Goal: Information Seeking & Learning: Learn about a topic

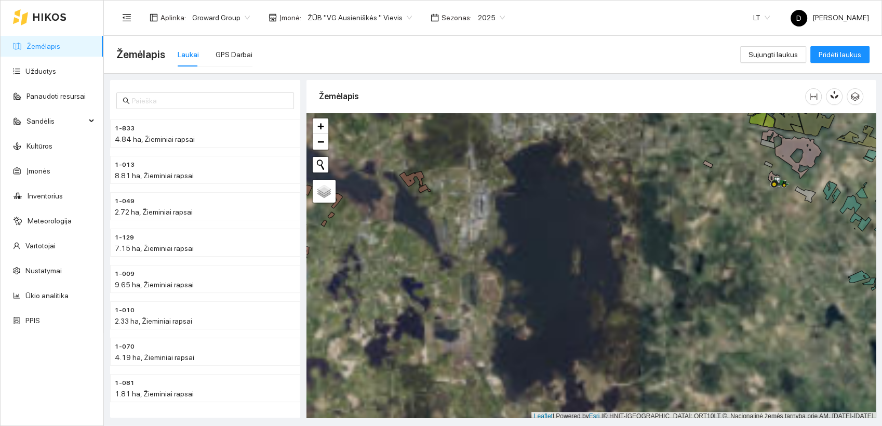
scroll to position [3, 0]
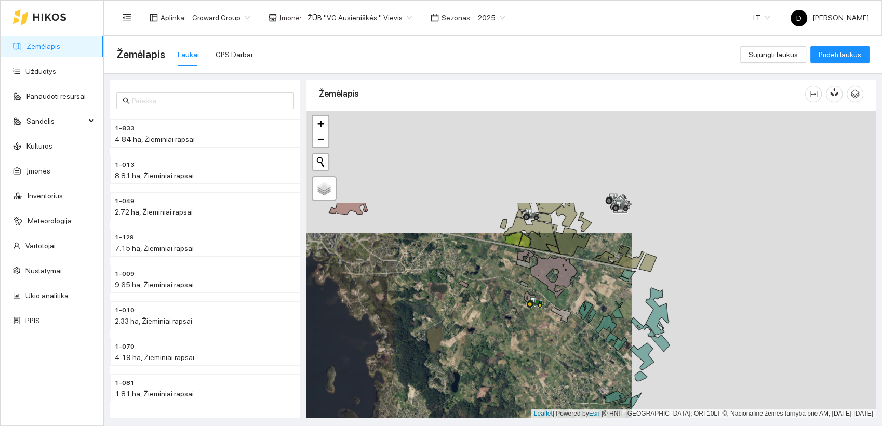
drag, startPoint x: 725, startPoint y: 216, endPoint x: 481, endPoint y: 339, distance: 273.6
click at [481, 339] on div at bounding box center [592, 265] width 570 height 308
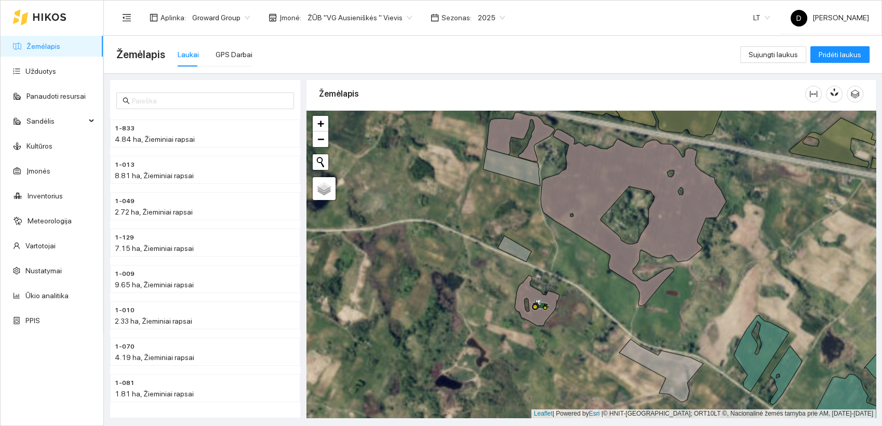
drag, startPoint x: 475, startPoint y: 293, endPoint x: 586, endPoint y: 319, distance: 113.7
click at [586, 319] on div at bounding box center [592, 265] width 570 height 308
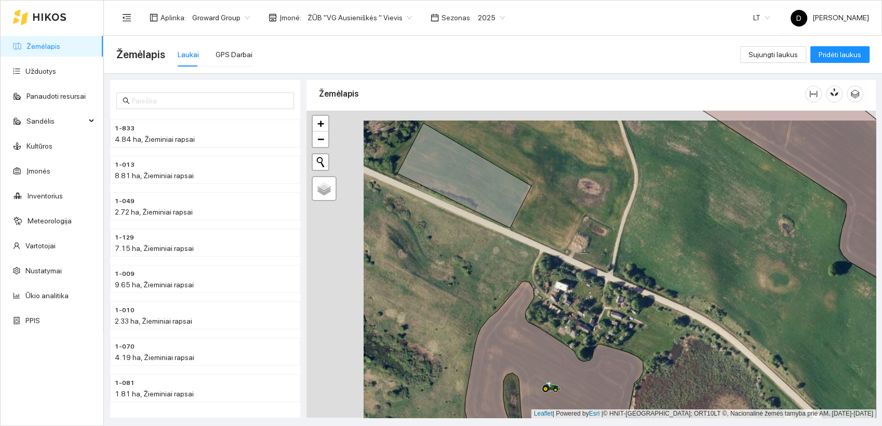
drag, startPoint x: 516, startPoint y: 206, endPoint x: 573, endPoint y: 216, distance: 58.0
click at [573, 216] on div at bounding box center [592, 265] width 570 height 308
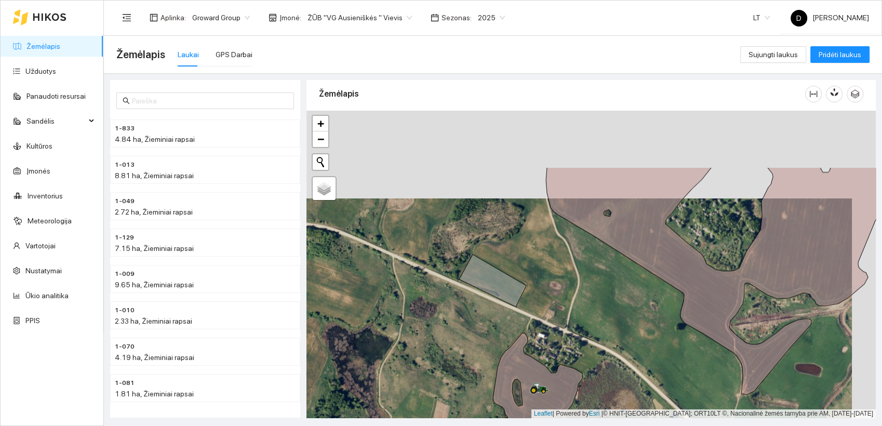
drag, startPoint x: 641, startPoint y: 310, endPoint x: 617, endPoint y: 398, distance: 91.0
click at [617, 398] on div at bounding box center [592, 265] width 570 height 308
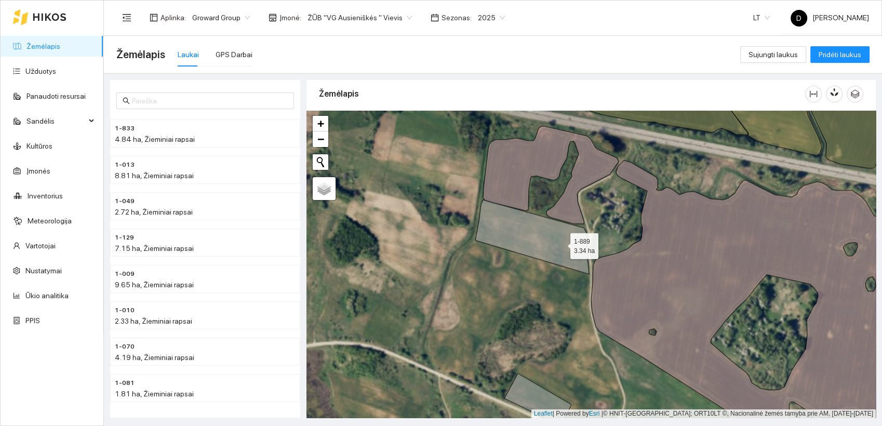
click at [561, 243] on icon at bounding box center [533, 237] width 114 height 74
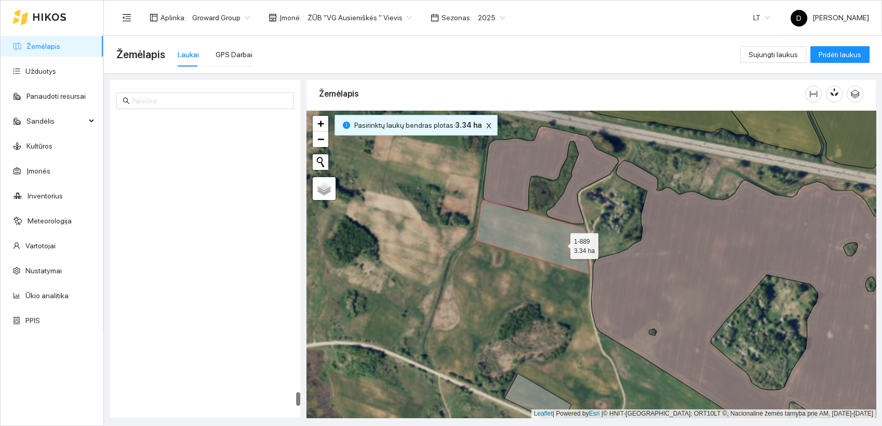
scroll to position [5951, 0]
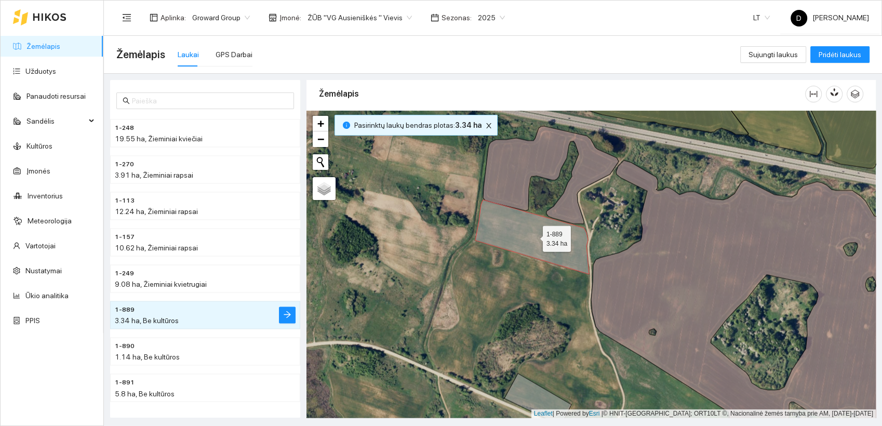
drag, startPoint x: 524, startPoint y: 231, endPoint x: 481, endPoint y: 268, distance: 57.1
click at [481, 268] on div at bounding box center [592, 265] width 570 height 308
click at [494, 17] on div "2025" at bounding box center [491, 17] width 39 height 17
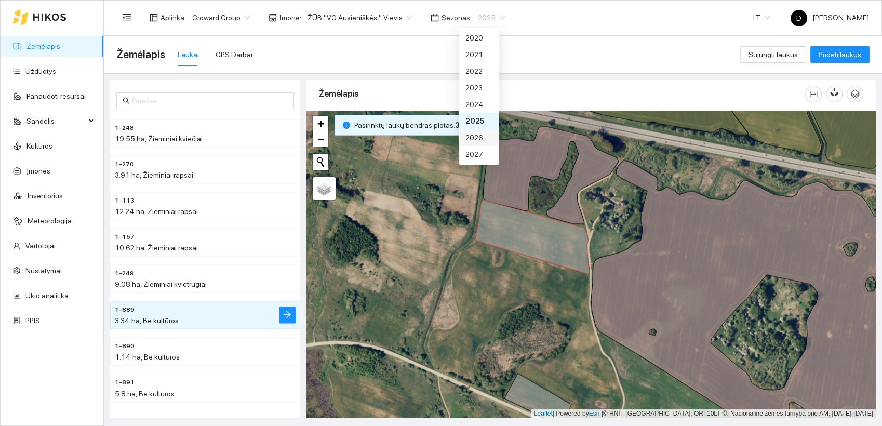
click at [476, 133] on div "2026" at bounding box center [479, 137] width 27 height 11
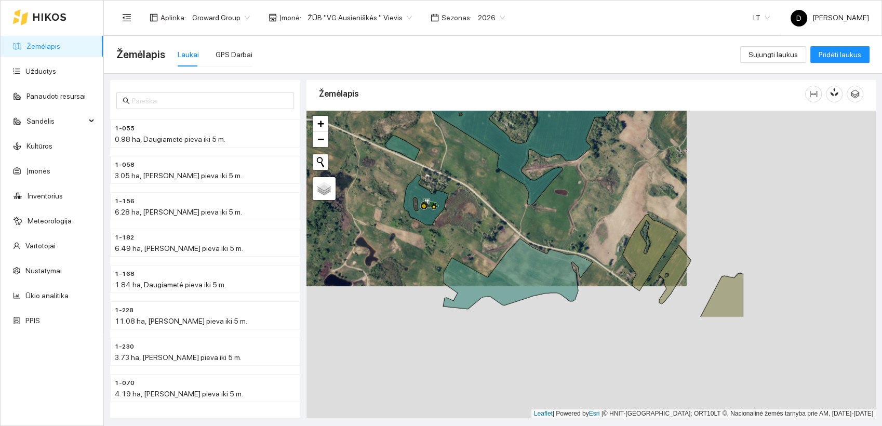
drag, startPoint x: 733, startPoint y: 361, endPoint x: 545, endPoint y: 230, distance: 229.7
click at [545, 230] on div at bounding box center [592, 265] width 570 height 308
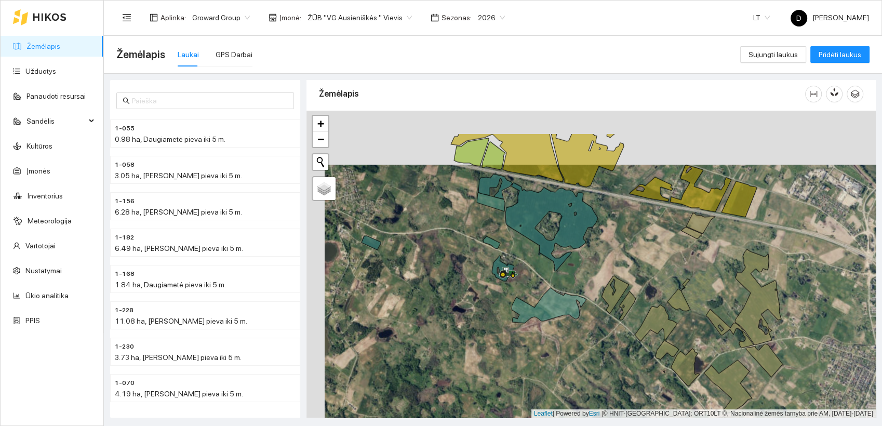
drag, startPoint x: 430, startPoint y: 197, endPoint x: 448, endPoint y: 252, distance: 57.0
click at [448, 252] on div at bounding box center [592, 265] width 570 height 308
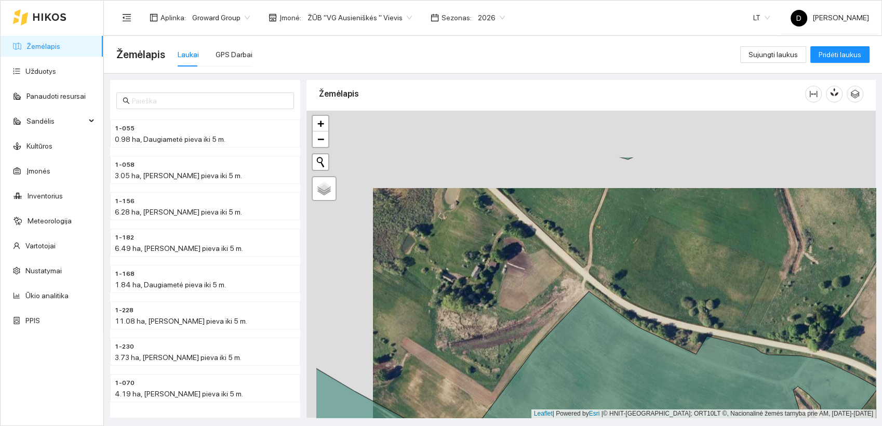
drag, startPoint x: 526, startPoint y: 174, endPoint x: 594, endPoint y: 252, distance: 102.4
click at [594, 252] on div at bounding box center [592, 265] width 570 height 308
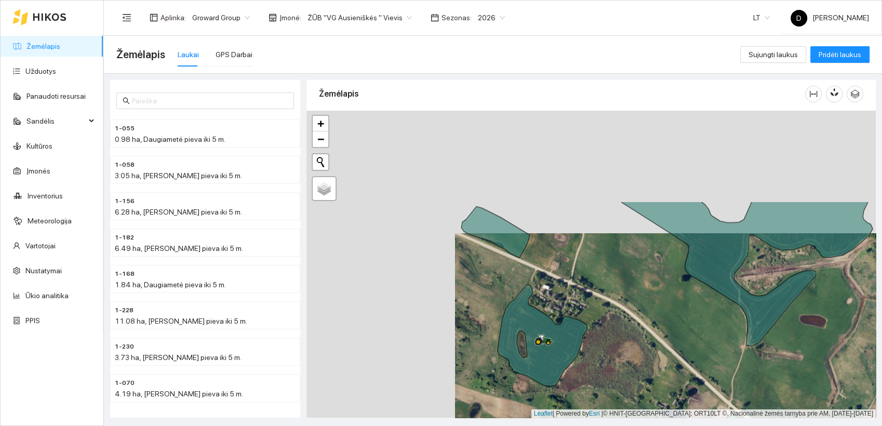
drag, startPoint x: 466, startPoint y: 189, endPoint x: 614, endPoint y: 311, distance: 192.7
click at [614, 311] on div at bounding box center [592, 265] width 570 height 308
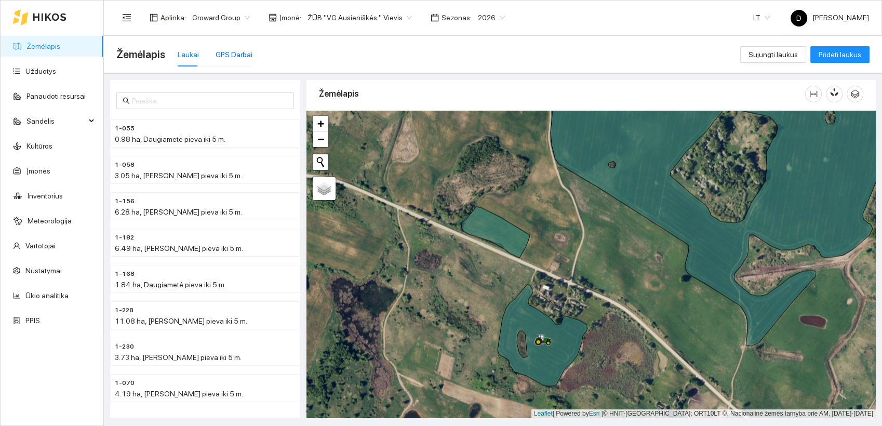
click at [238, 51] on div "GPS Darbai" at bounding box center [234, 54] width 37 height 11
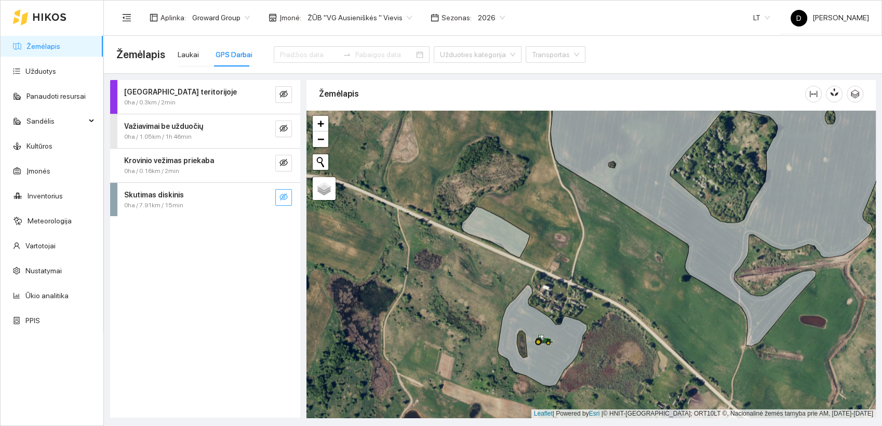
click at [283, 200] on icon "eye-invisible" at bounding box center [284, 197] width 8 height 8
click at [283, 197] on icon "eye" at bounding box center [284, 197] width 8 height 8
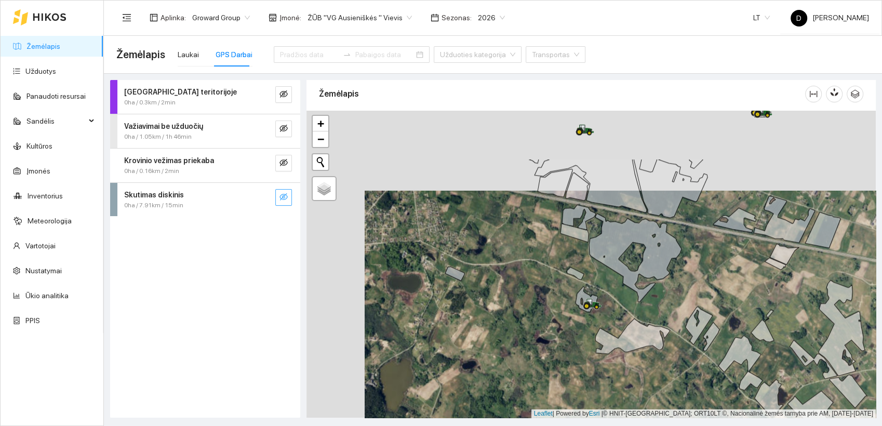
drag, startPoint x: 461, startPoint y: 237, endPoint x: 519, endPoint y: 317, distance: 99.0
click at [519, 317] on div at bounding box center [592, 265] width 570 height 308
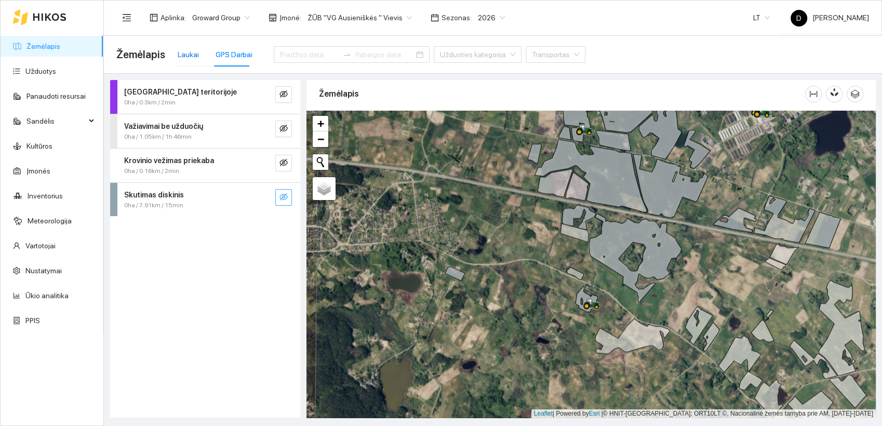
click at [193, 51] on div "Laukai" at bounding box center [188, 54] width 21 height 11
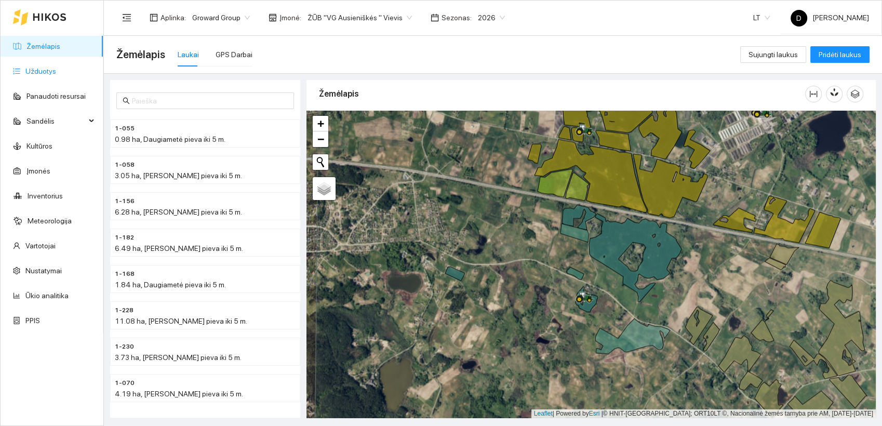
click at [50, 73] on link "Užduotys" at bounding box center [40, 71] width 31 height 8
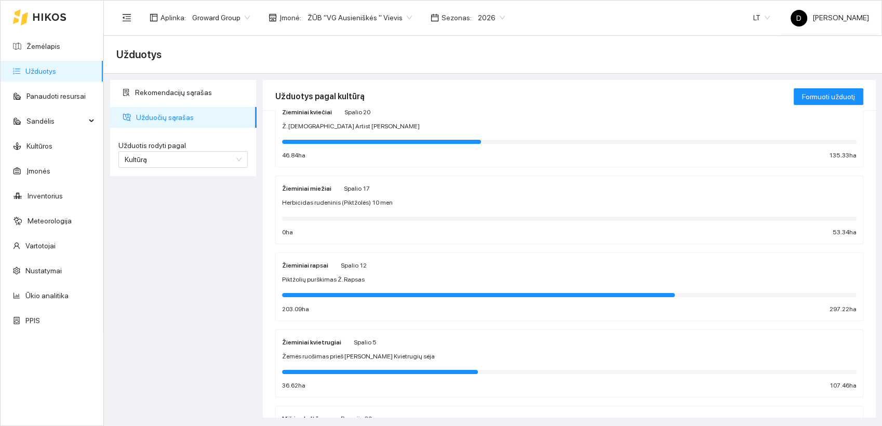
scroll to position [115, 0]
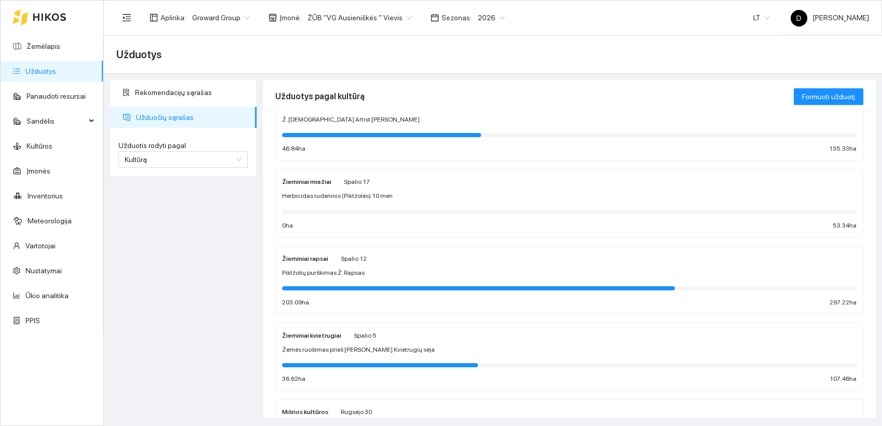
click at [336, 282] on div at bounding box center [569, 287] width 575 height 11
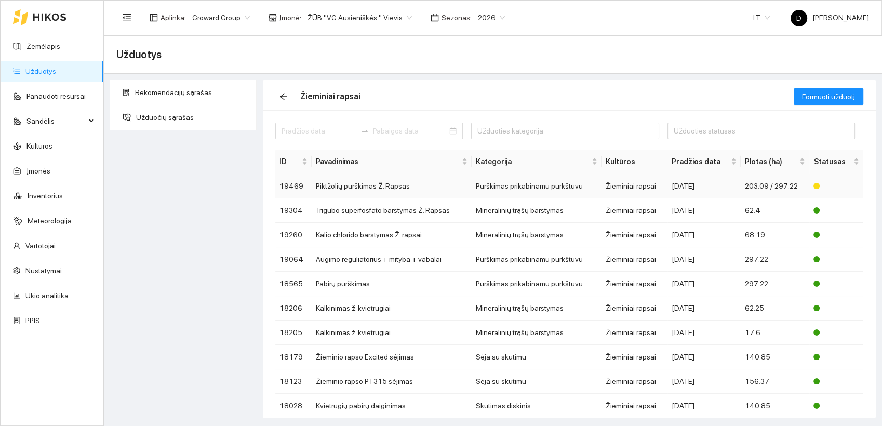
click at [344, 183] on td "Piktžolių purškimas Ž. Rapsas" at bounding box center [392, 186] width 160 height 24
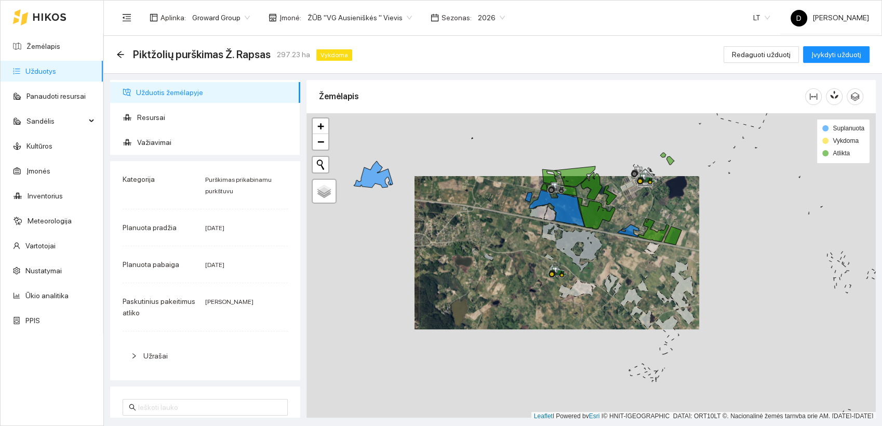
scroll to position [3, 0]
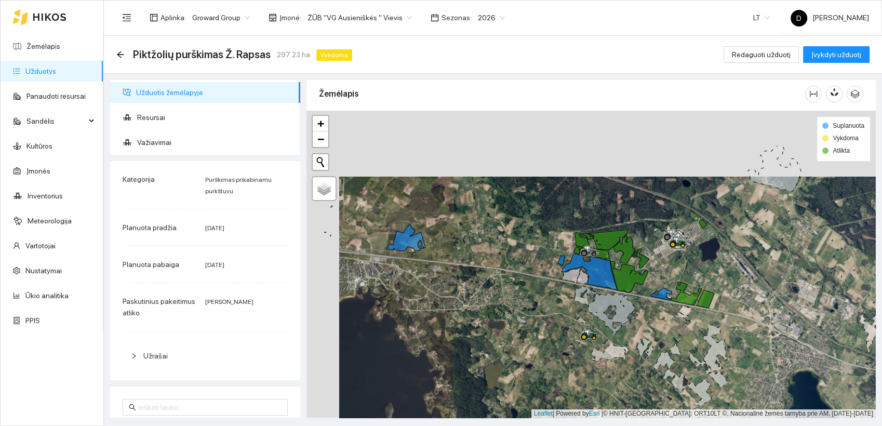
drag, startPoint x: 523, startPoint y: 238, endPoint x: 556, endPoint y: 302, distance: 73.0
click at [556, 302] on div at bounding box center [592, 265] width 570 height 308
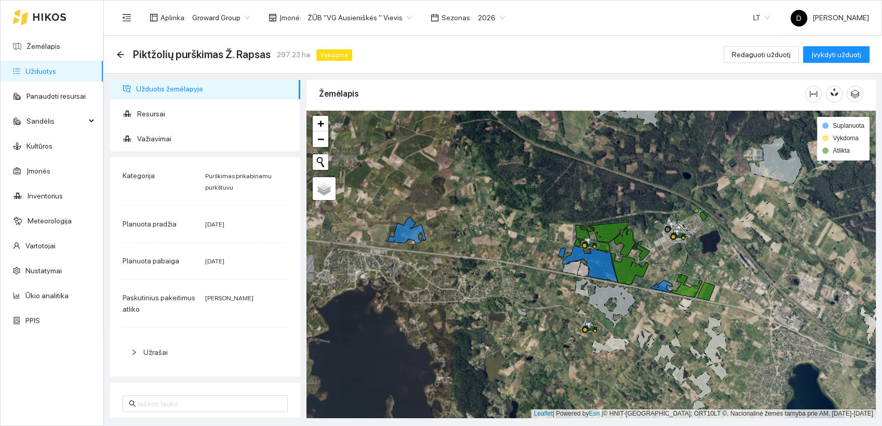
scroll to position [0, 0]
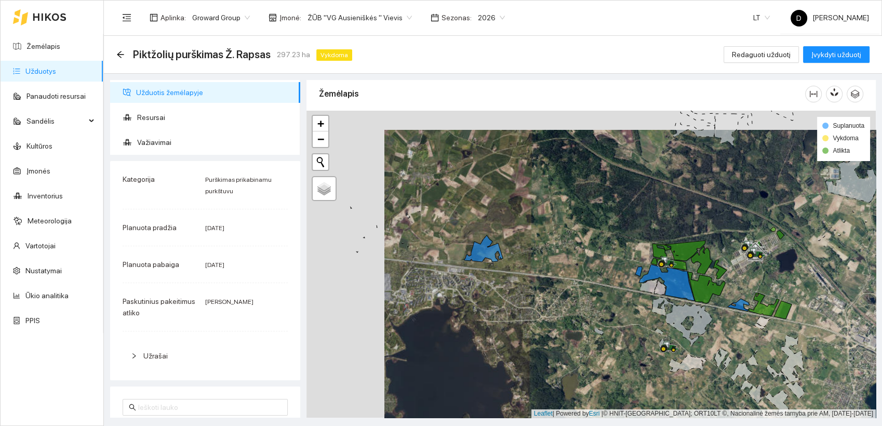
drag, startPoint x: 484, startPoint y: 244, endPoint x: 520, endPoint y: 255, distance: 37.3
click at [520, 255] on div at bounding box center [592, 265] width 570 height 308
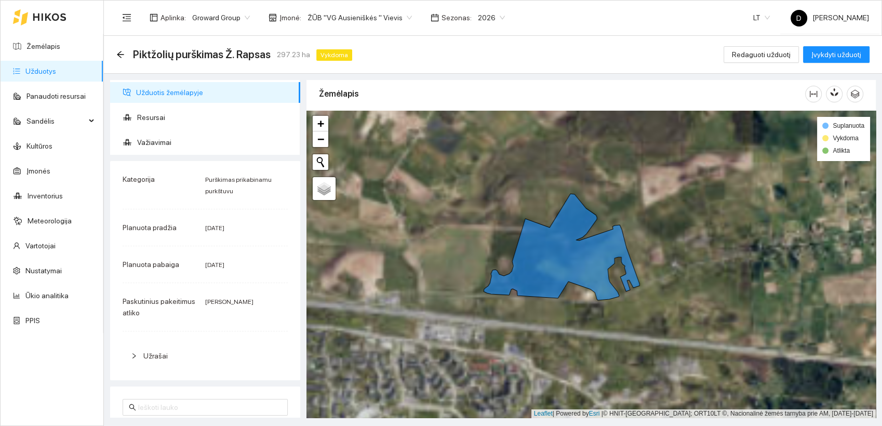
drag, startPoint x: 496, startPoint y: 249, endPoint x: 681, endPoint y: 267, distance: 185.9
click at [681, 267] on div at bounding box center [592, 265] width 570 height 308
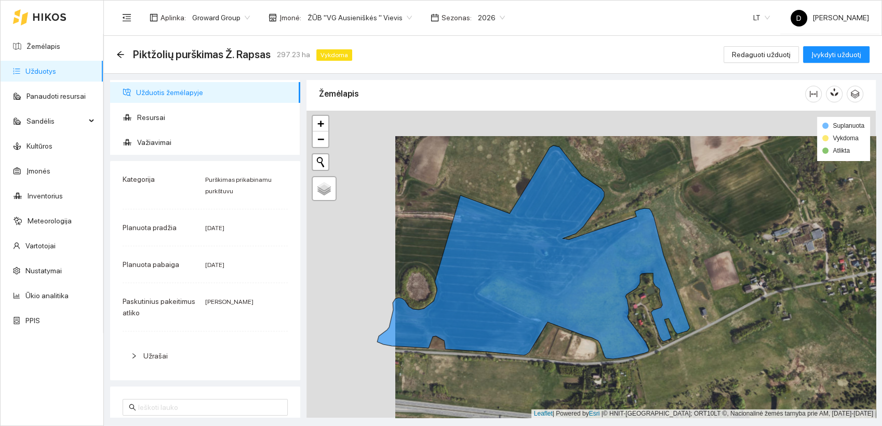
drag, startPoint x: 633, startPoint y: 250, endPoint x: 722, endPoint y: 275, distance: 92.4
click at [722, 275] on div at bounding box center [592, 265] width 570 height 308
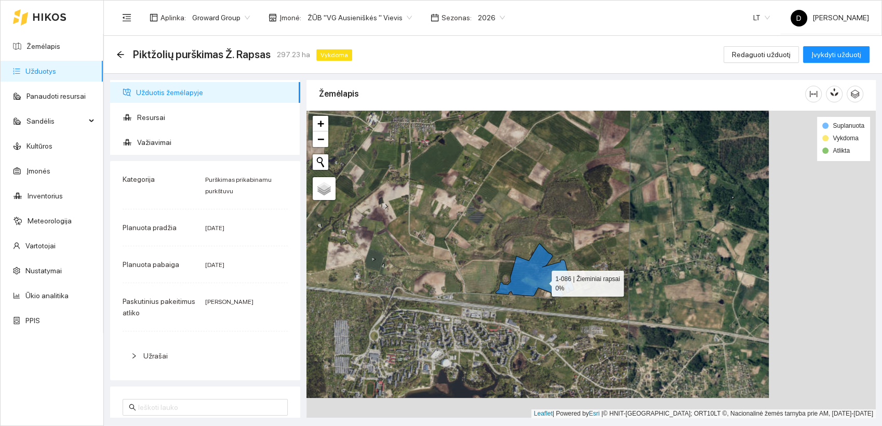
drag, startPoint x: 654, startPoint y: 301, endPoint x: 533, endPoint y: 281, distance: 123.3
click at [533, 281] on icon at bounding box center [535, 271] width 78 height 54
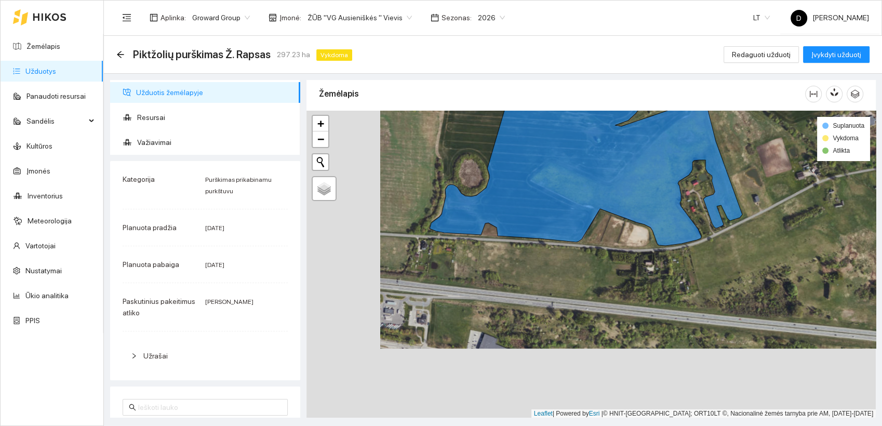
drag, startPoint x: 560, startPoint y: 306, endPoint x: 635, endPoint y: 236, distance: 102.2
click at [634, 236] on div at bounding box center [592, 265] width 570 height 308
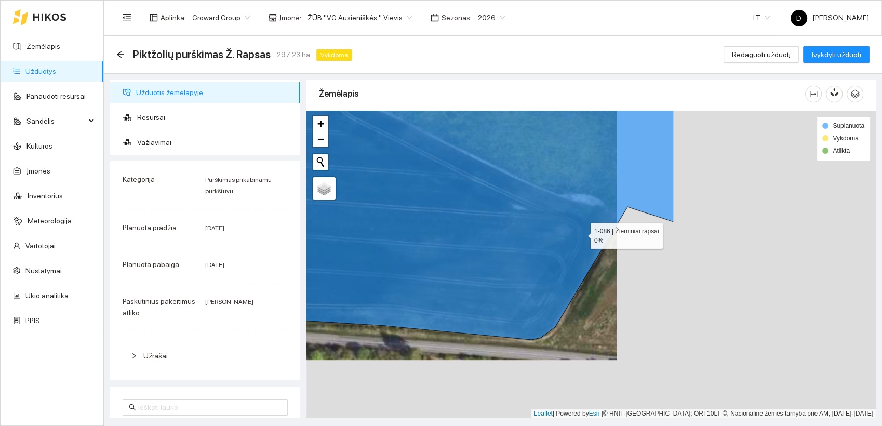
drag, startPoint x: 841, startPoint y: 292, endPoint x: 582, endPoint y: 233, distance: 265.8
click at [582, 233] on icon at bounding box center [332, 180] width 684 height 319
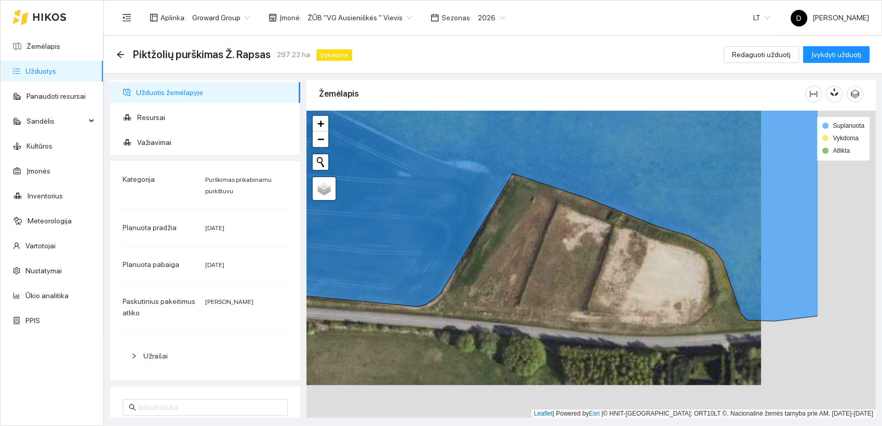
drag, startPoint x: 565, startPoint y: 299, endPoint x: 493, endPoint y: 278, distance: 75.2
click at [485, 280] on div at bounding box center [592, 265] width 570 height 308
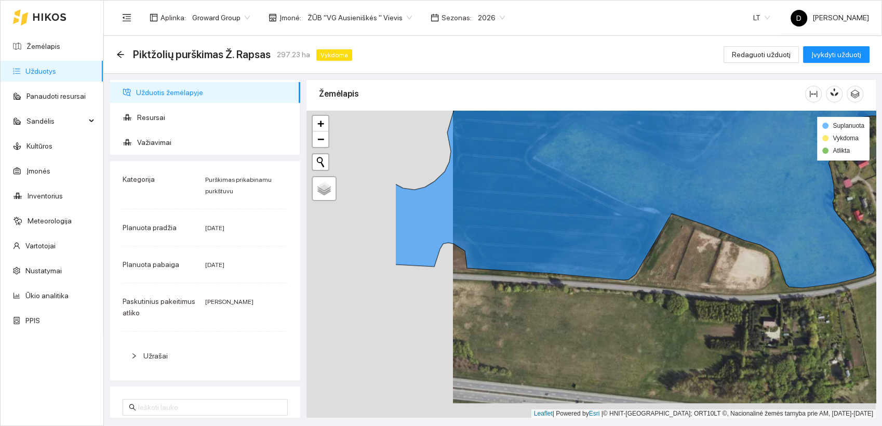
drag, startPoint x: 560, startPoint y: 258, endPoint x: 707, endPoint y: 243, distance: 147.3
click at [707, 243] on div at bounding box center [592, 265] width 570 height 308
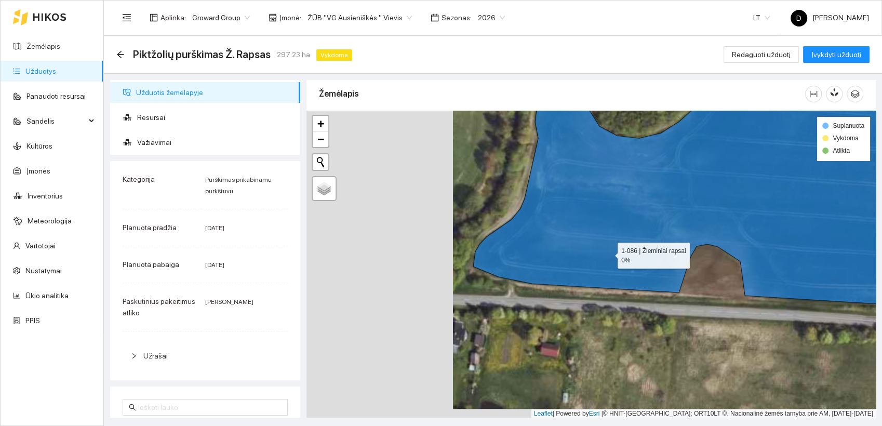
drag, startPoint x: 462, startPoint y: 262, endPoint x: 609, endPoint y: 252, distance: 148.0
click at [609, 252] on icon at bounding box center [776, 195] width 607 height 250
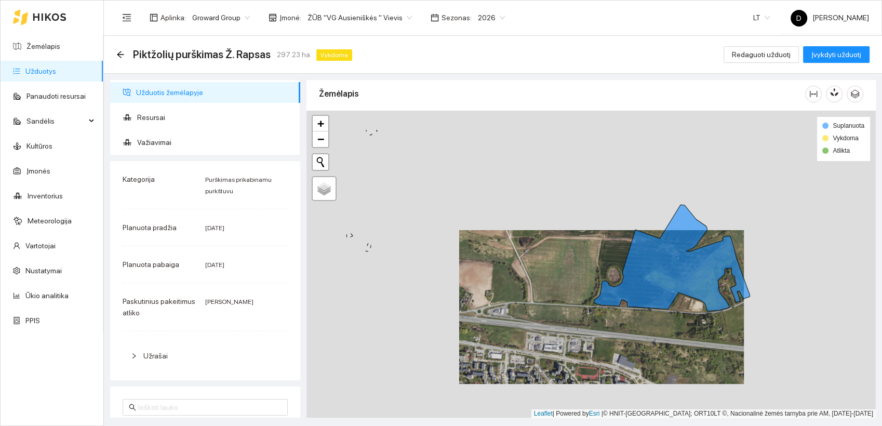
drag, startPoint x: 612, startPoint y: 214, endPoint x: 614, endPoint y: 265, distance: 51.0
click at [614, 265] on div at bounding box center [592, 265] width 570 height 308
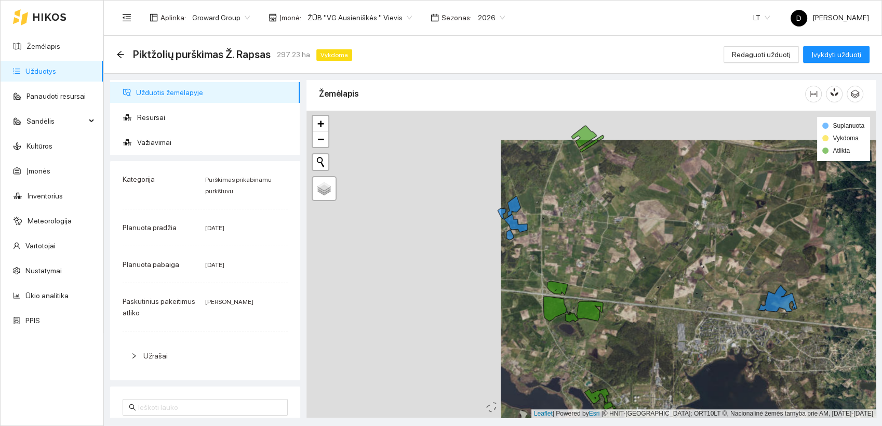
drag, startPoint x: 427, startPoint y: 228, endPoint x: 611, endPoint y: 256, distance: 186.1
click at [611, 256] on div at bounding box center [592, 265] width 570 height 308
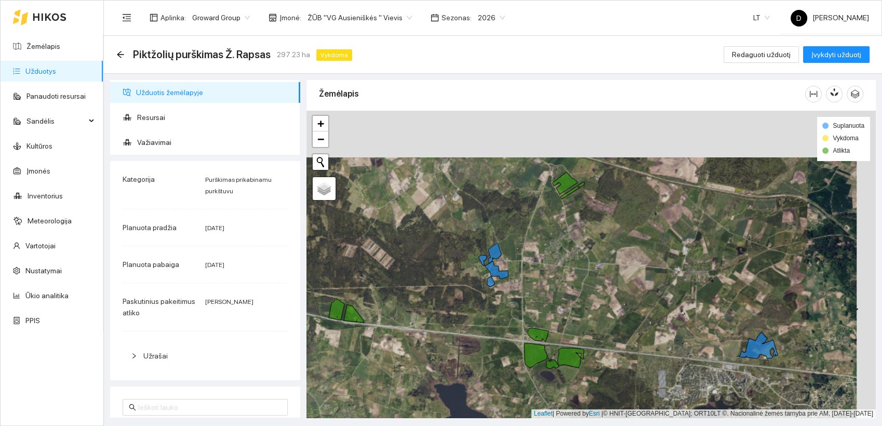
drag, startPoint x: 535, startPoint y: 207, endPoint x: 511, endPoint y: 262, distance: 59.6
click at [511, 264] on div at bounding box center [592, 265] width 570 height 308
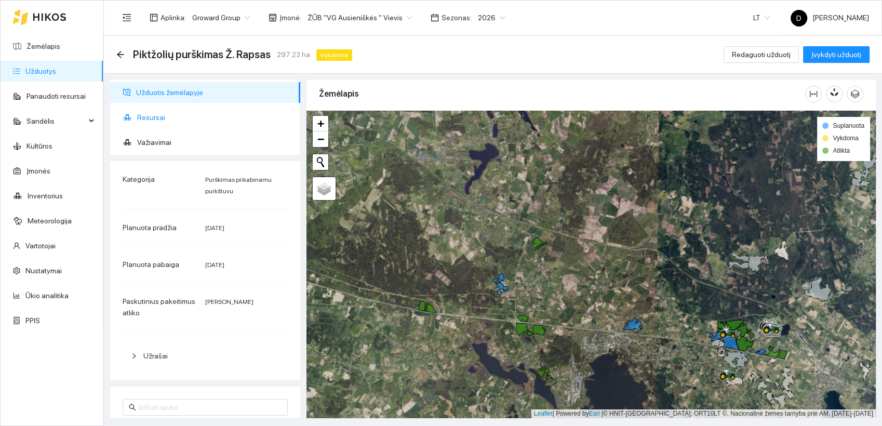
click at [156, 119] on span "Resursai" at bounding box center [214, 117] width 155 height 21
